Goal: Information Seeking & Learning: Learn about a topic

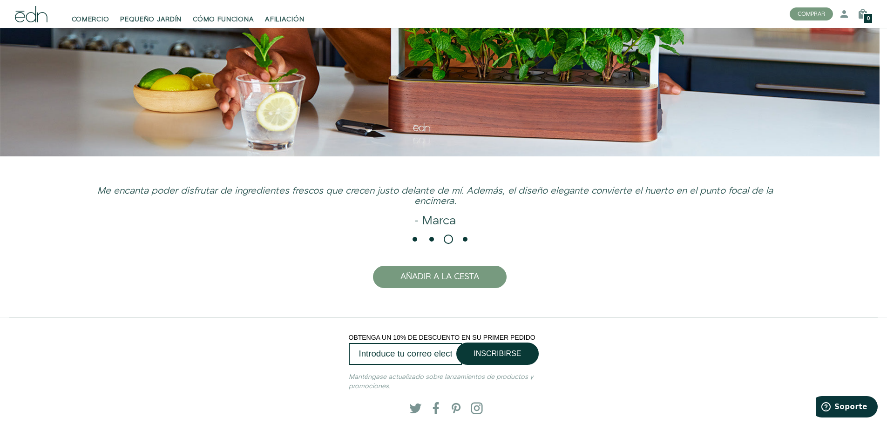
scroll to position [2491, 0]
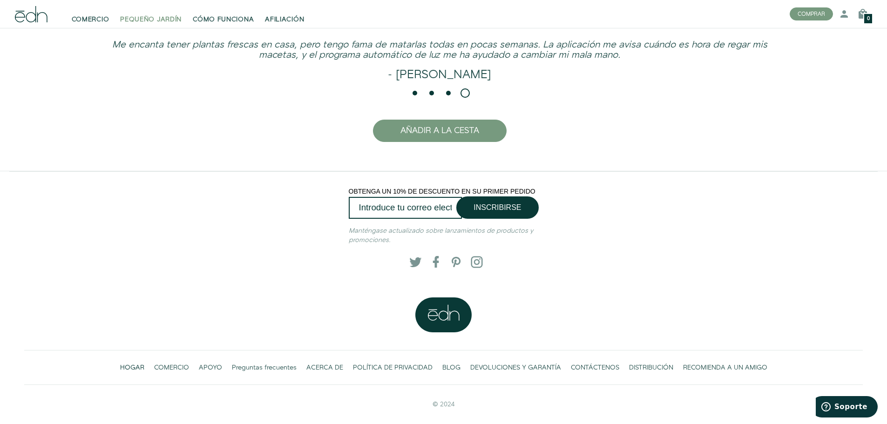
click at [169, 24] on font "PEQUEÑO JARDÍN" at bounding box center [150, 19] width 61 height 9
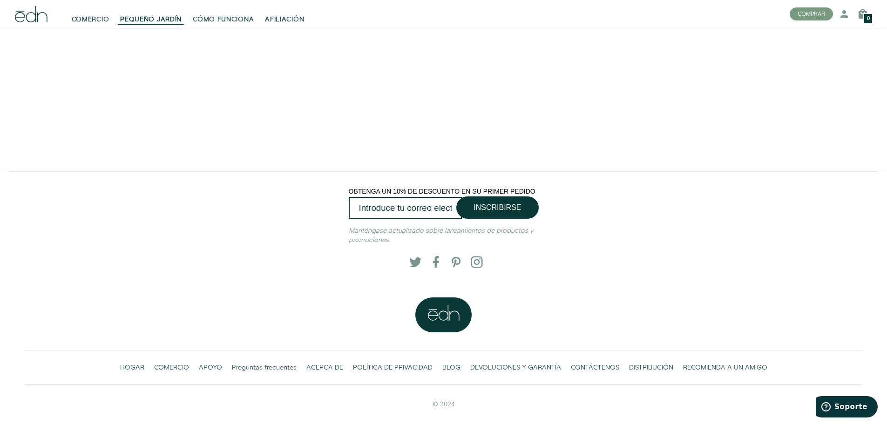
scroll to position [2134, 0]
click at [206, 16] on font "CÓMO FUNCIONA" at bounding box center [223, 19] width 61 height 9
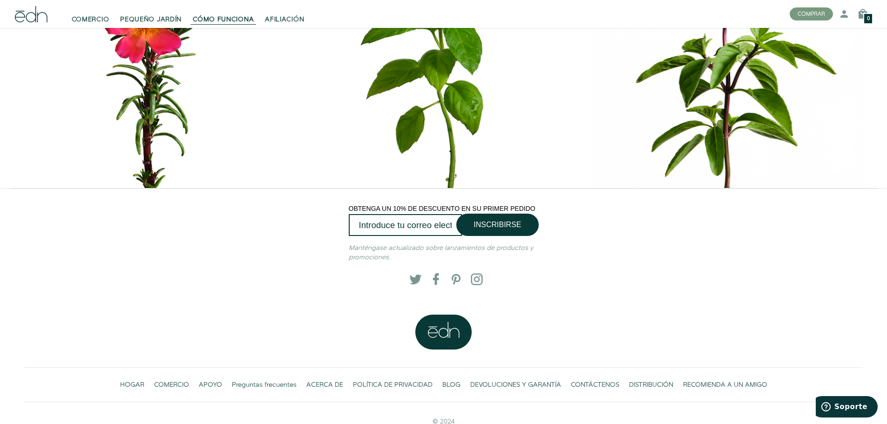
scroll to position [4509, 0]
